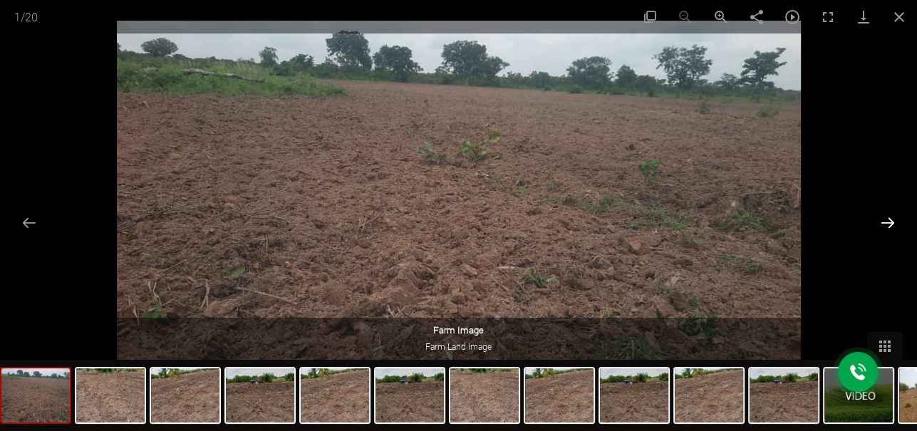
click at [890, 220] on button "Next slide" at bounding box center [888, 223] width 30 height 28
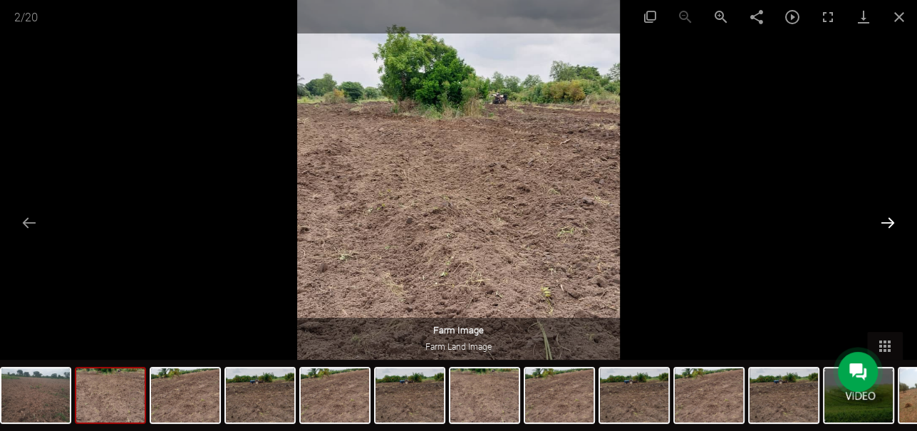
click at [890, 220] on button "Next slide" at bounding box center [888, 223] width 30 height 28
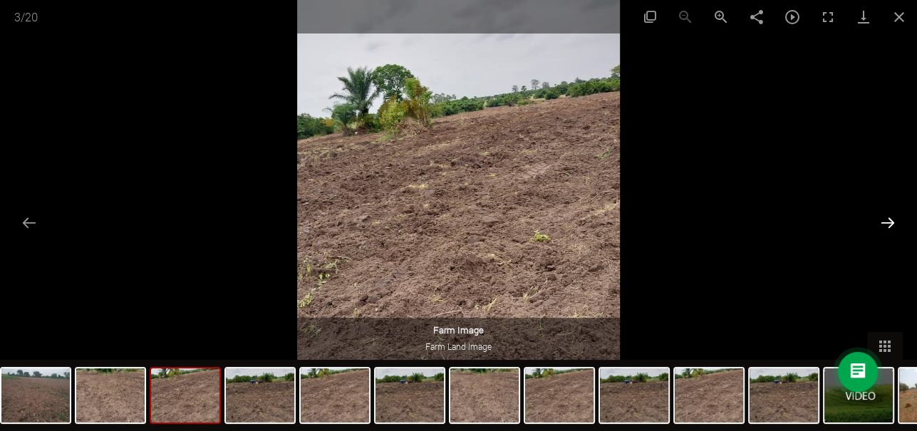
click at [890, 220] on button "Next slide" at bounding box center [888, 223] width 30 height 28
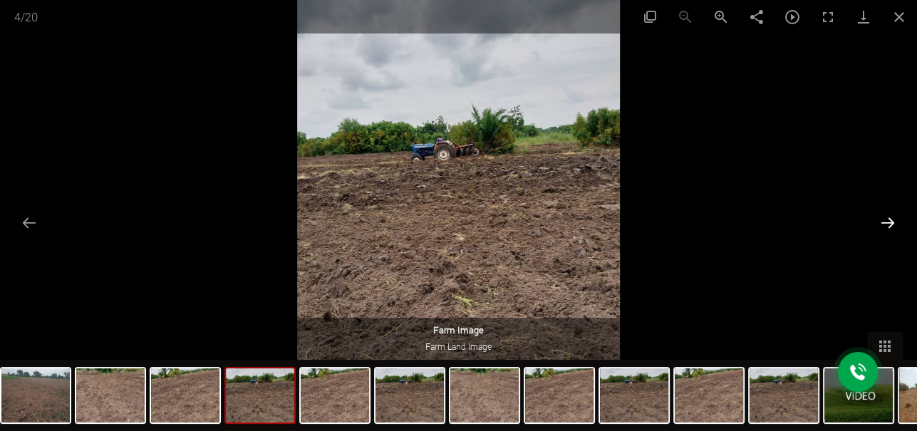
click at [890, 220] on button "Next slide" at bounding box center [888, 223] width 30 height 28
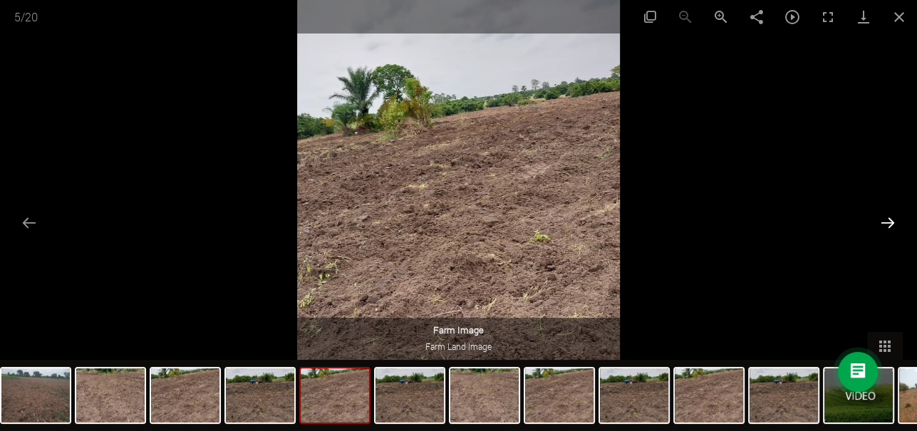
click at [890, 220] on button "Next slide" at bounding box center [888, 223] width 30 height 28
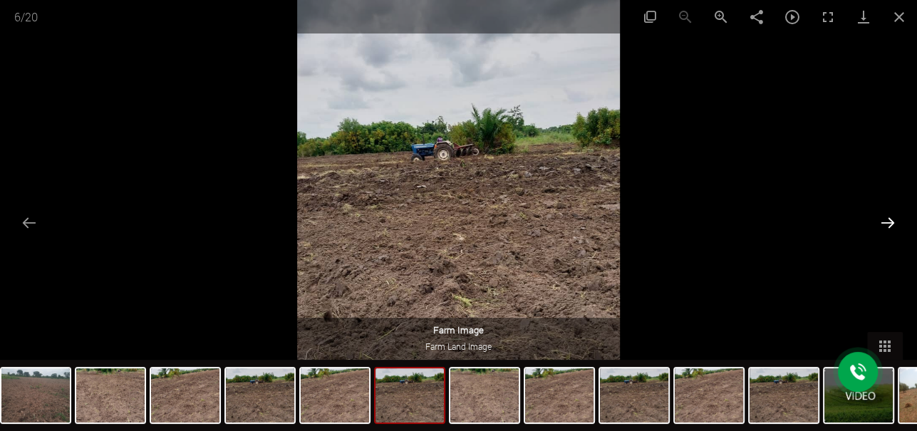
click at [890, 220] on button "Next slide" at bounding box center [888, 223] width 30 height 28
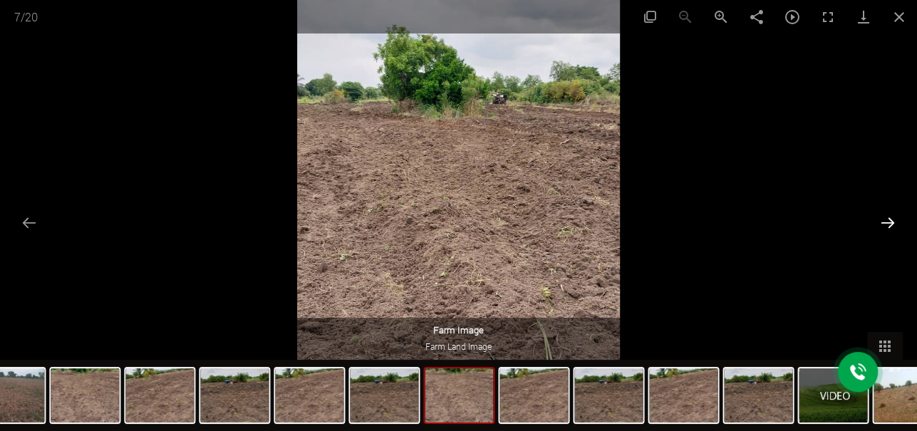
click at [890, 220] on button "Next slide" at bounding box center [888, 223] width 30 height 28
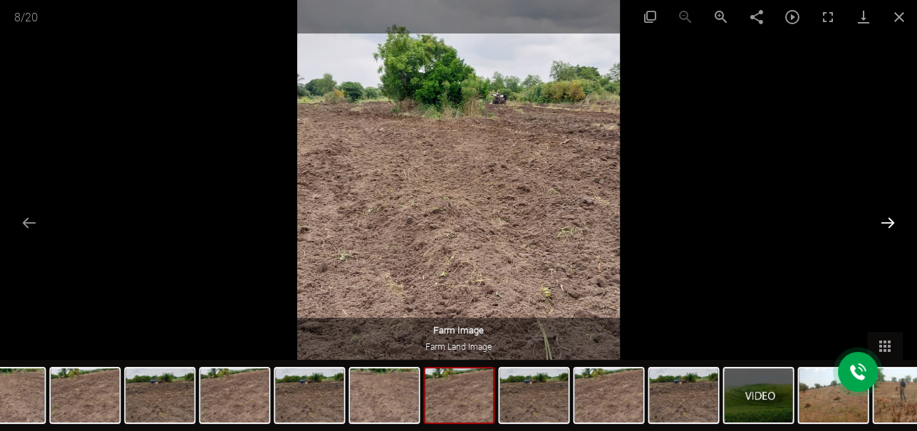
click at [890, 220] on button "Next slide" at bounding box center [888, 223] width 30 height 28
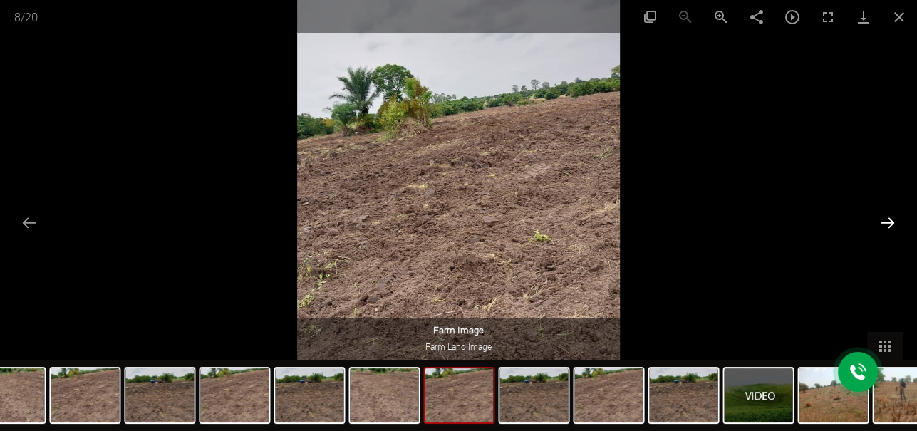
click at [890, 220] on button "Next slide" at bounding box center [888, 223] width 30 height 28
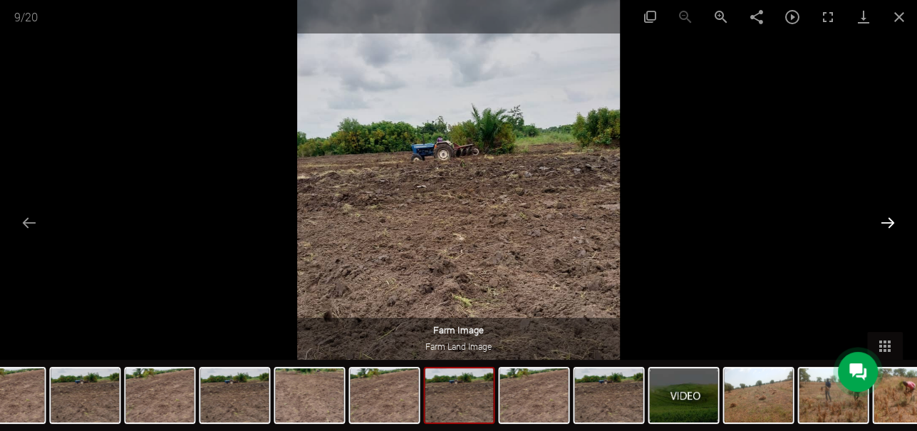
click at [890, 220] on button "Next slide" at bounding box center [888, 223] width 30 height 28
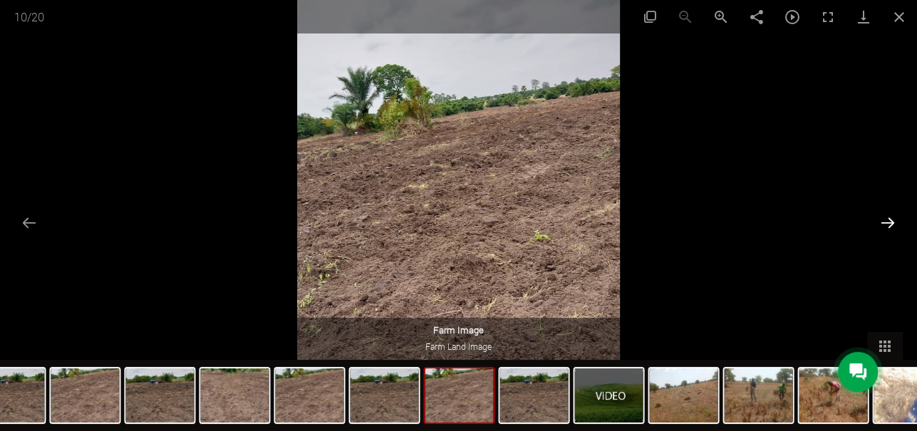
click at [890, 220] on button "Next slide" at bounding box center [888, 223] width 30 height 28
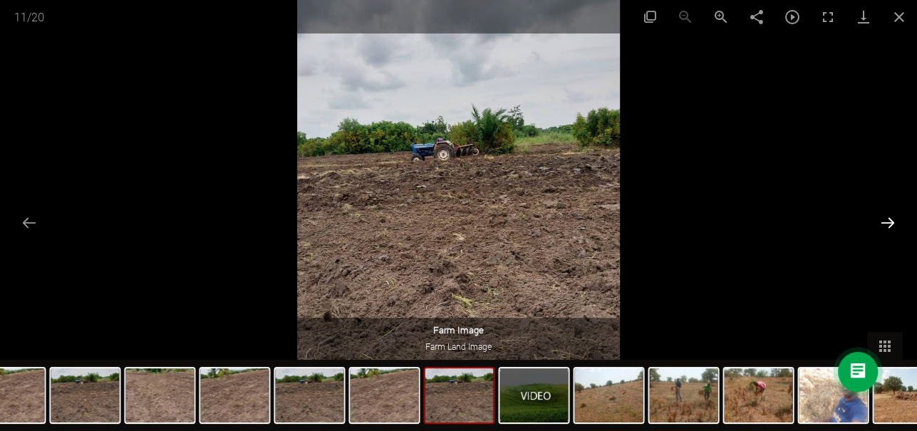
click at [890, 220] on button "Next slide" at bounding box center [888, 223] width 30 height 28
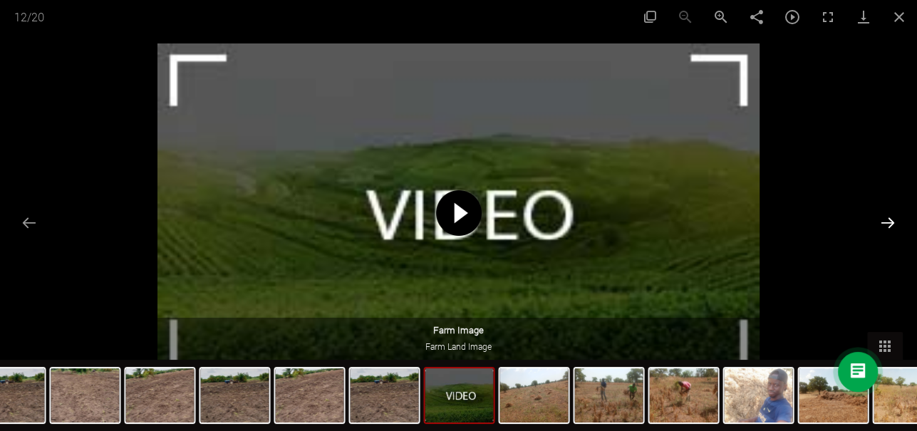
click at [890, 220] on button "Next slide" at bounding box center [888, 223] width 30 height 28
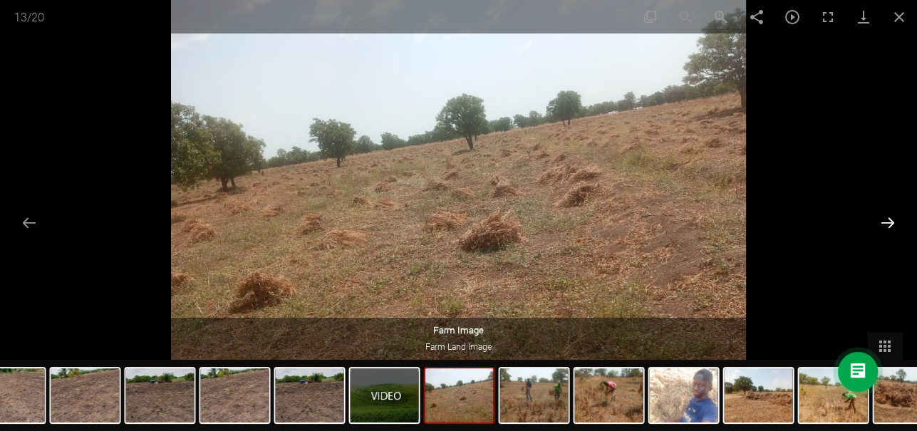
click at [890, 220] on button "Next slide" at bounding box center [888, 223] width 30 height 28
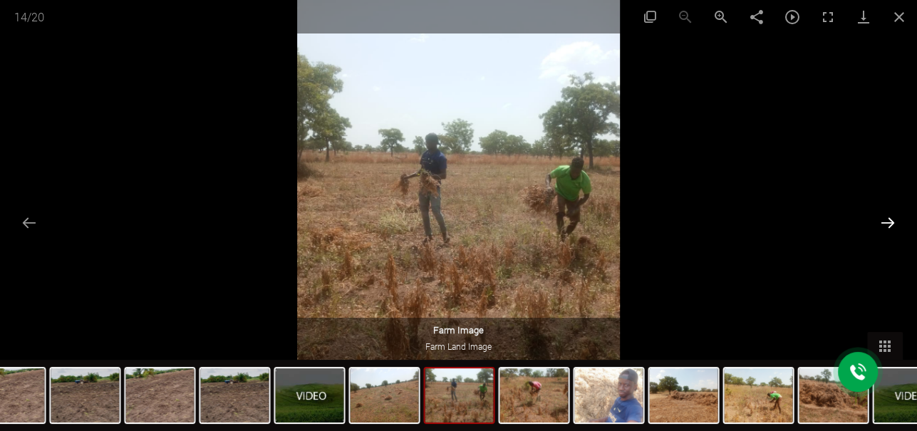
click at [890, 220] on button "Next slide" at bounding box center [888, 223] width 30 height 28
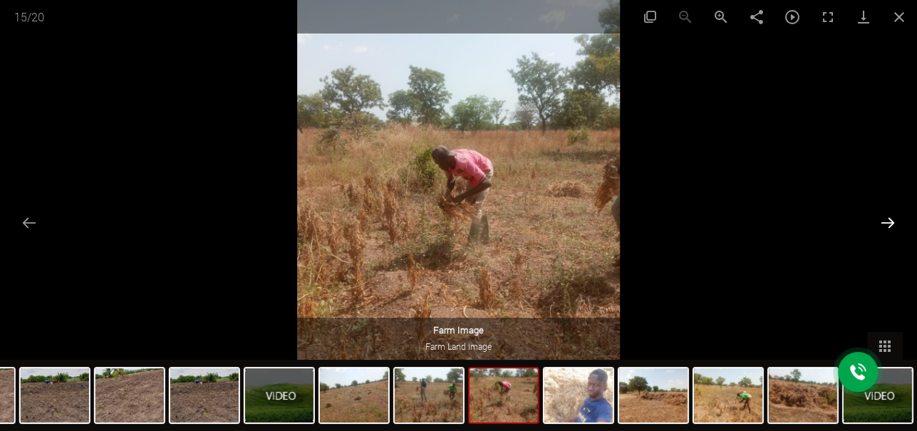
click at [890, 220] on button "Next slide" at bounding box center [888, 223] width 30 height 28
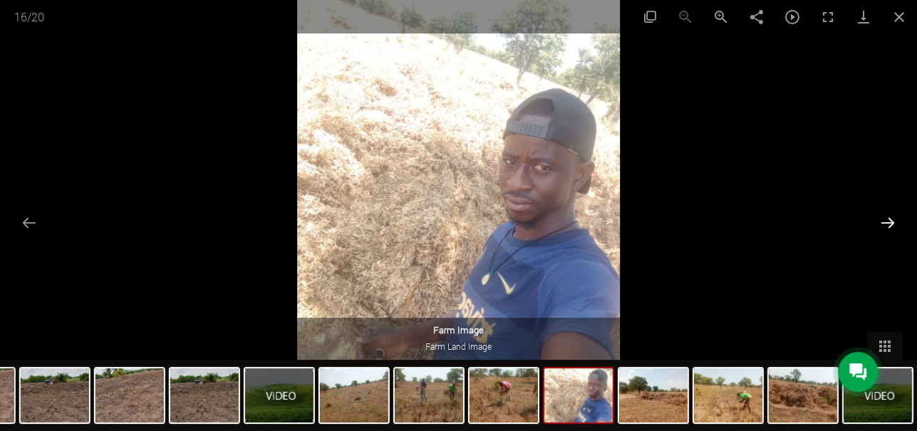
click at [890, 220] on button "Next slide" at bounding box center [888, 223] width 30 height 28
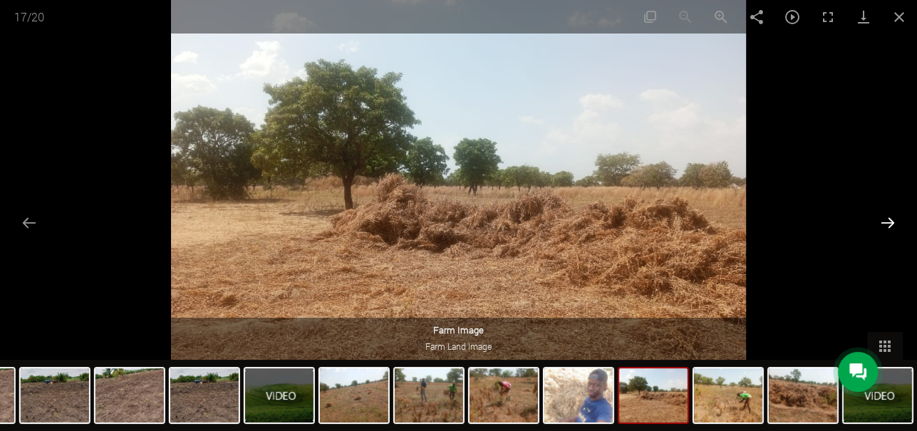
click at [890, 220] on button "Next slide" at bounding box center [888, 223] width 30 height 28
click at [892, 220] on button "Next slide" at bounding box center [888, 223] width 30 height 28
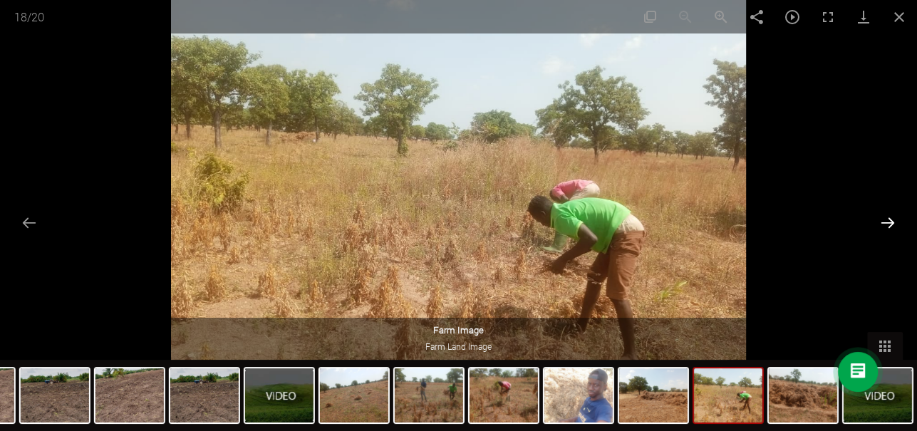
click at [892, 220] on button "Next slide" at bounding box center [888, 223] width 30 height 28
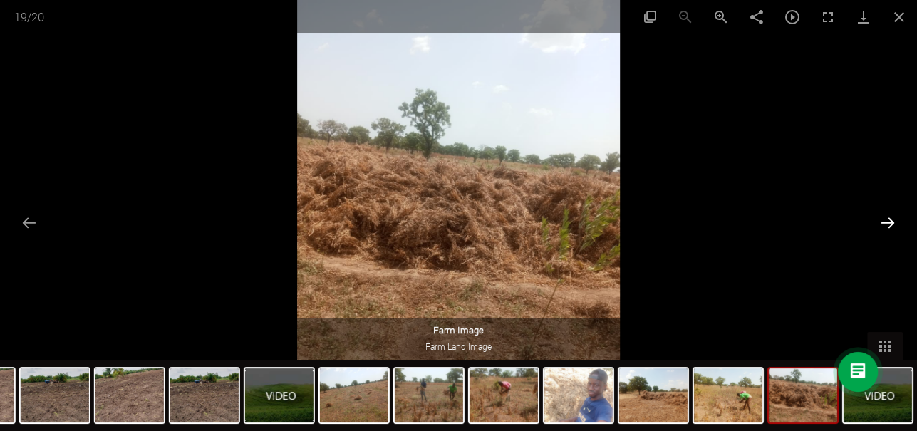
click at [892, 220] on button "Next slide" at bounding box center [888, 223] width 30 height 28
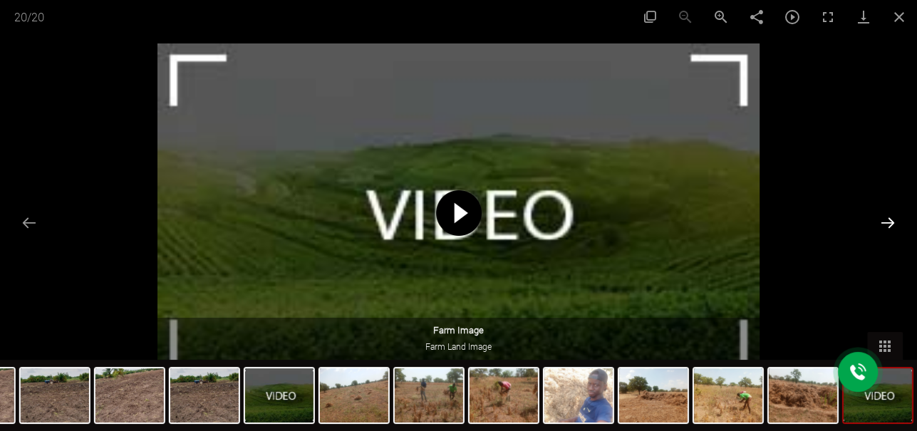
click at [892, 220] on button "Next slide" at bounding box center [888, 223] width 30 height 28
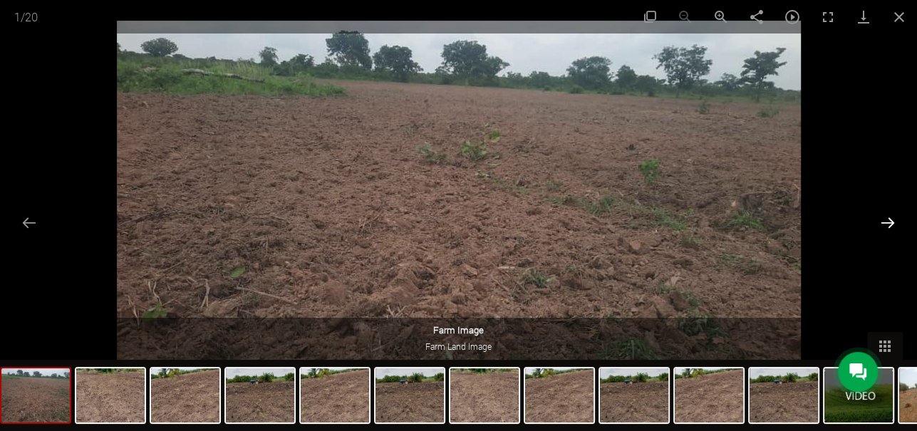
click at [892, 220] on button "Next slide" at bounding box center [888, 223] width 30 height 28
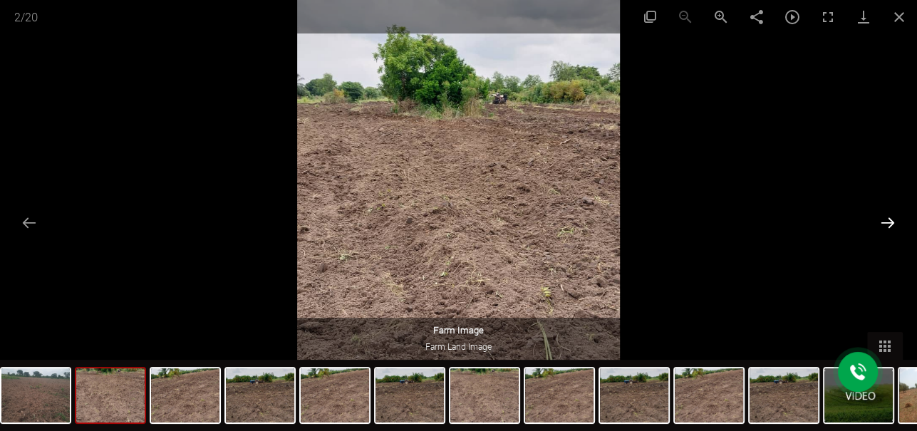
click at [892, 220] on button "Next slide" at bounding box center [888, 223] width 30 height 28
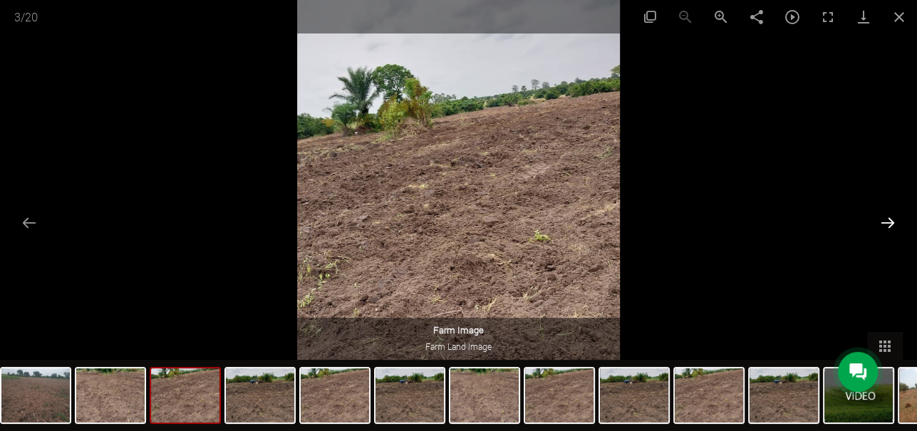
click at [892, 220] on button "Next slide" at bounding box center [888, 223] width 30 height 28
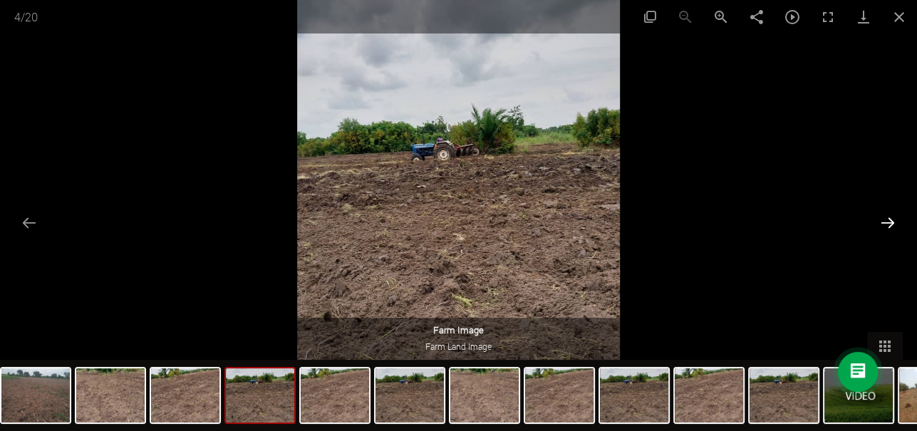
click at [892, 220] on button "Next slide" at bounding box center [888, 223] width 30 height 28
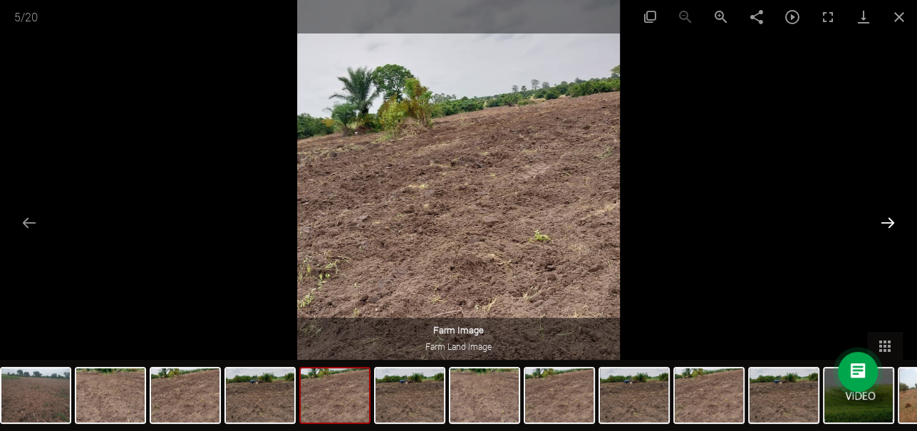
click at [892, 220] on button "Next slide" at bounding box center [888, 223] width 30 height 28
